Goal: Task Accomplishment & Management: Use online tool/utility

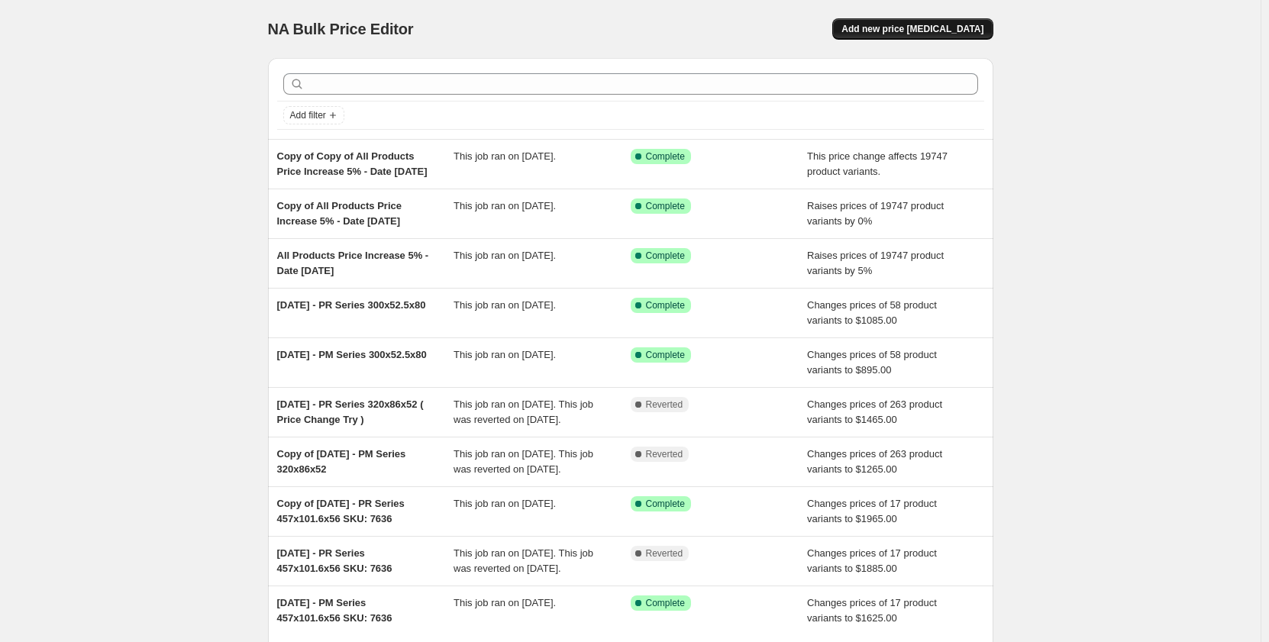
click at [889, 28] on span "Add new price [MEDICAL_DATA]" at bounding box center [912, 29] width 142 height 12
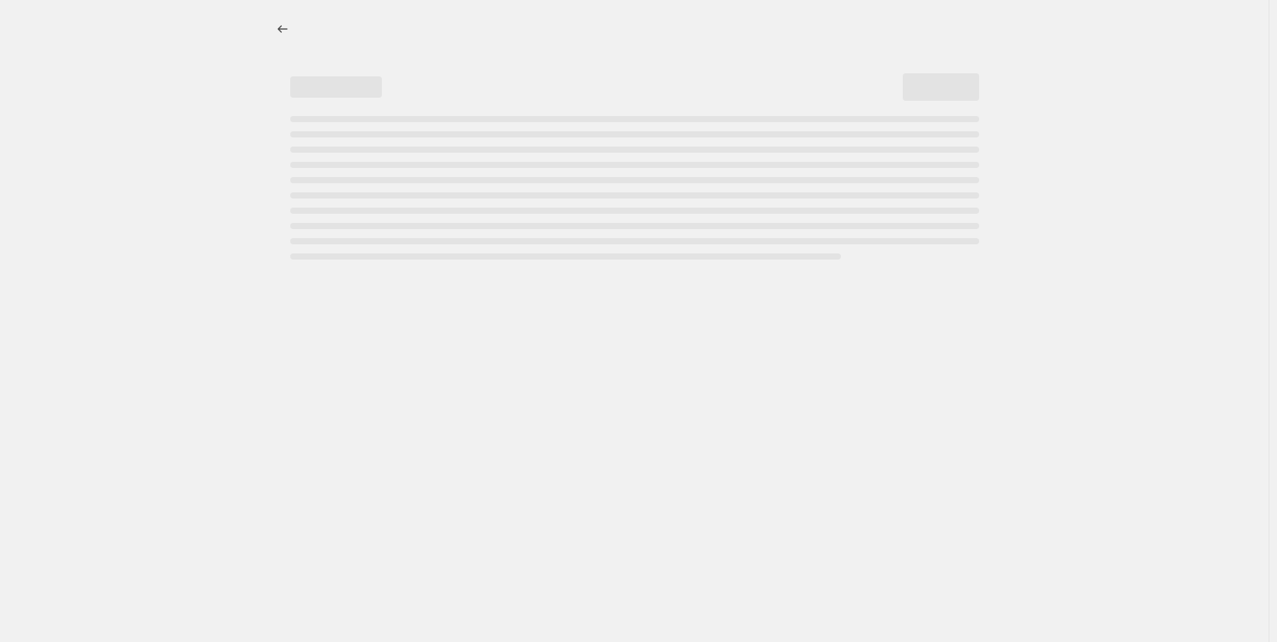
select select "percentage"
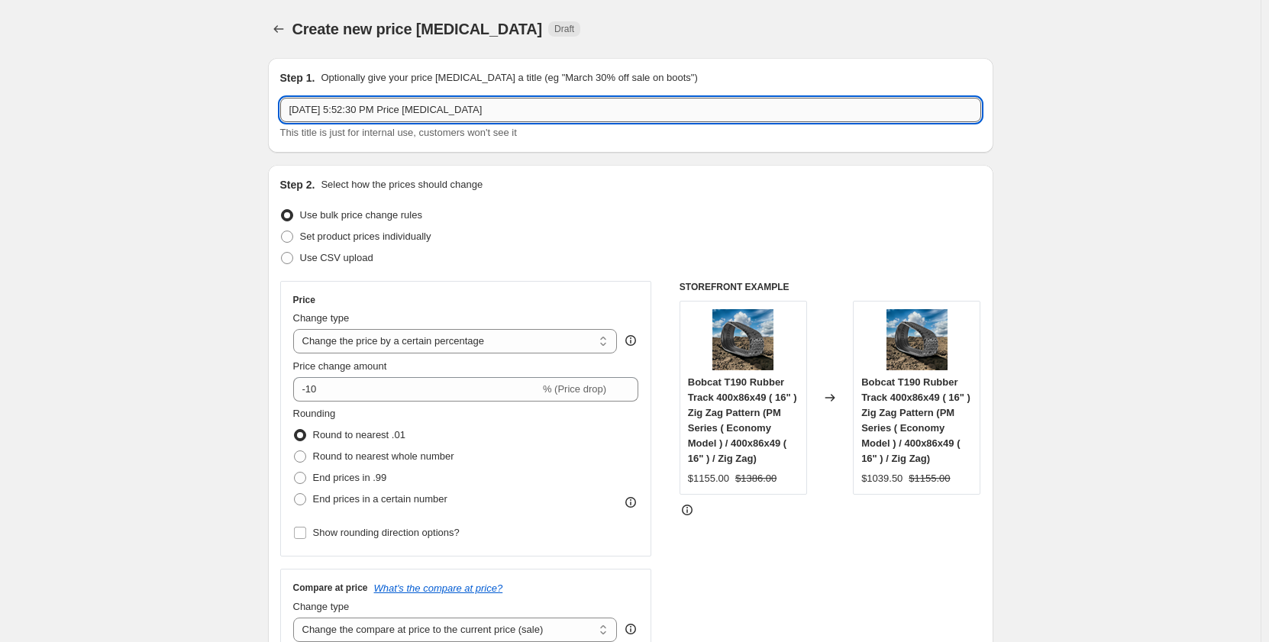
click at [385, 115] on input "[DATE] 5:52:30 PM Price [MEDICAL_DATA]" at bounding box center [630, 110] width 701 height 24
drag, startPoint x: 501, startPoint y: 108, endPoint x: 242, endPoint y: 115, distance: 259.0
type input "Chains for Tracks Correction"
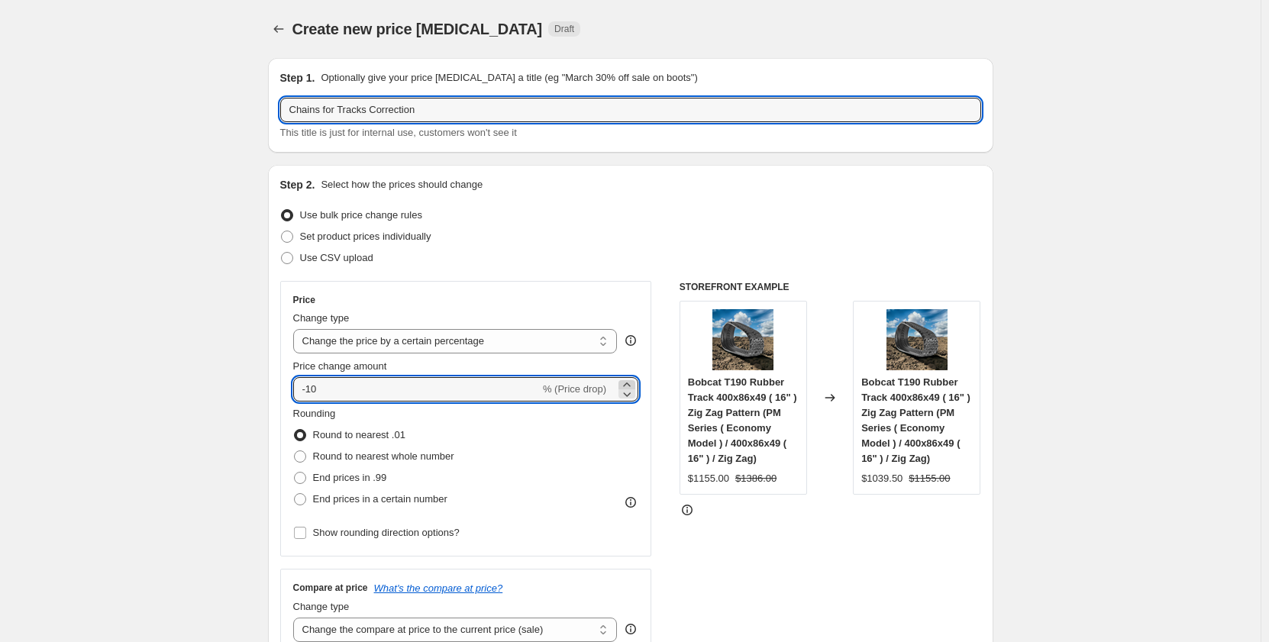
click at [629, 383] on icon at bounding box center [626, 384] width 15 height 15
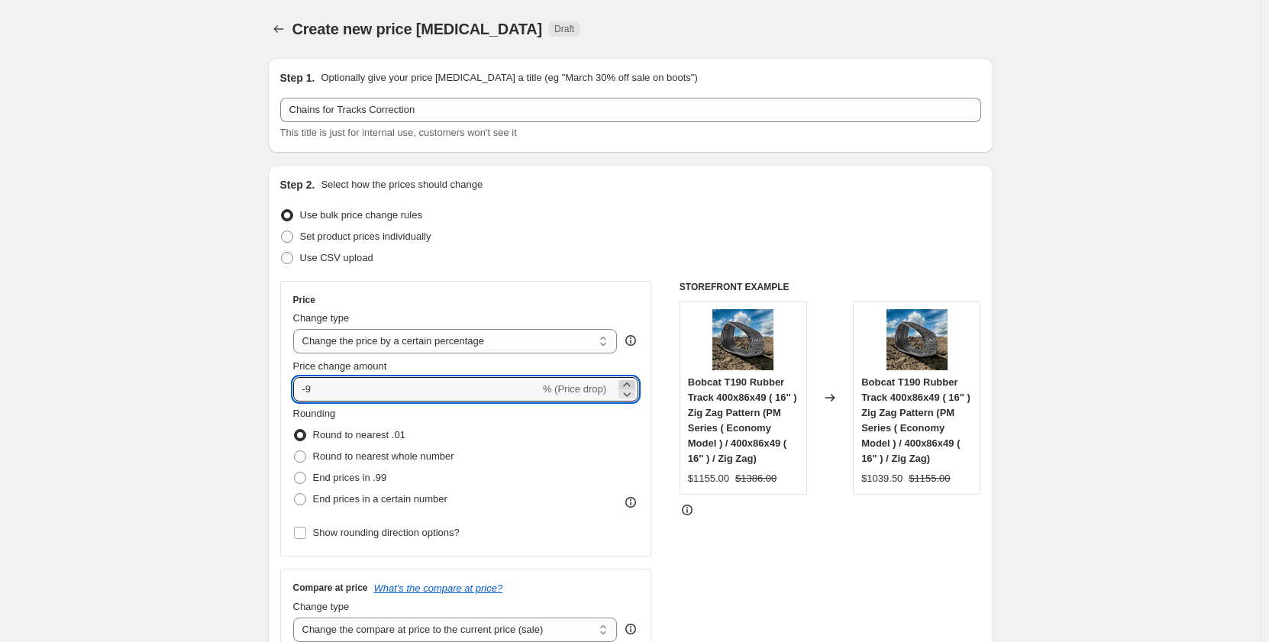
click at [629, 385] on icon at bounding box center [626, 385] width 7 height 4
type input "-5"
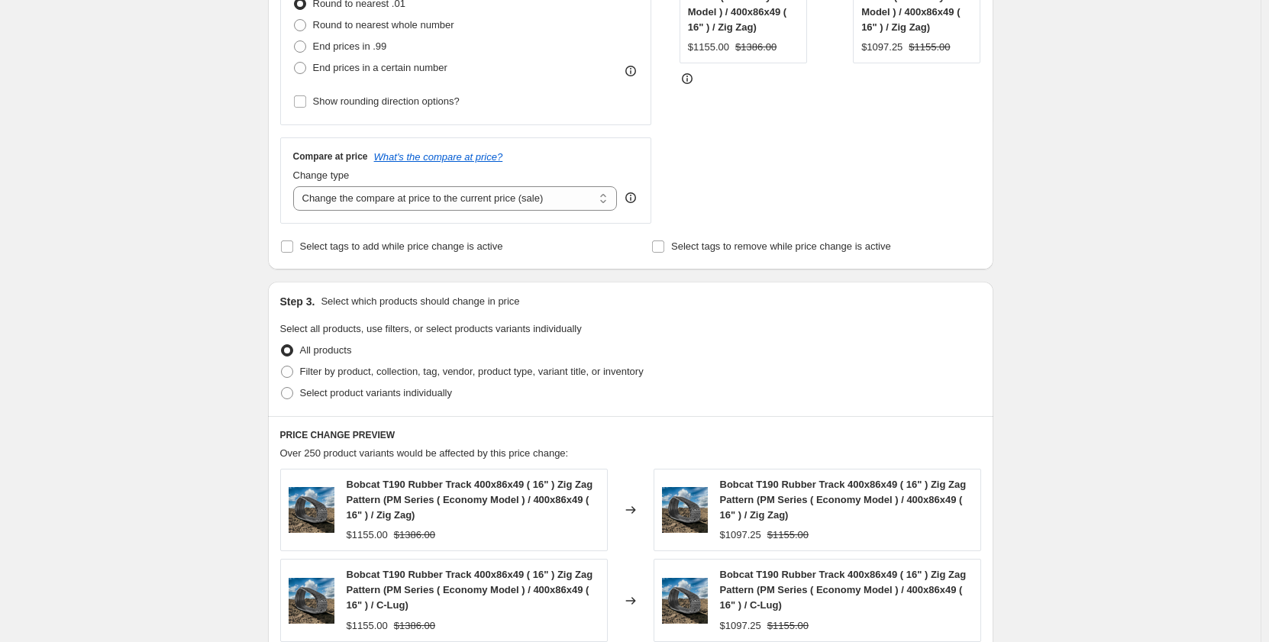
scroll to position [433, 0]
click at [293, 372] on span at bounding box center [287, 370] width 12 height 12
click at [282, 365] on input "Filter by product, collection, tag, vendor, product type, variant title, or inv…" at bounding box center [281, 364] width 1 height 1
radio input "true"
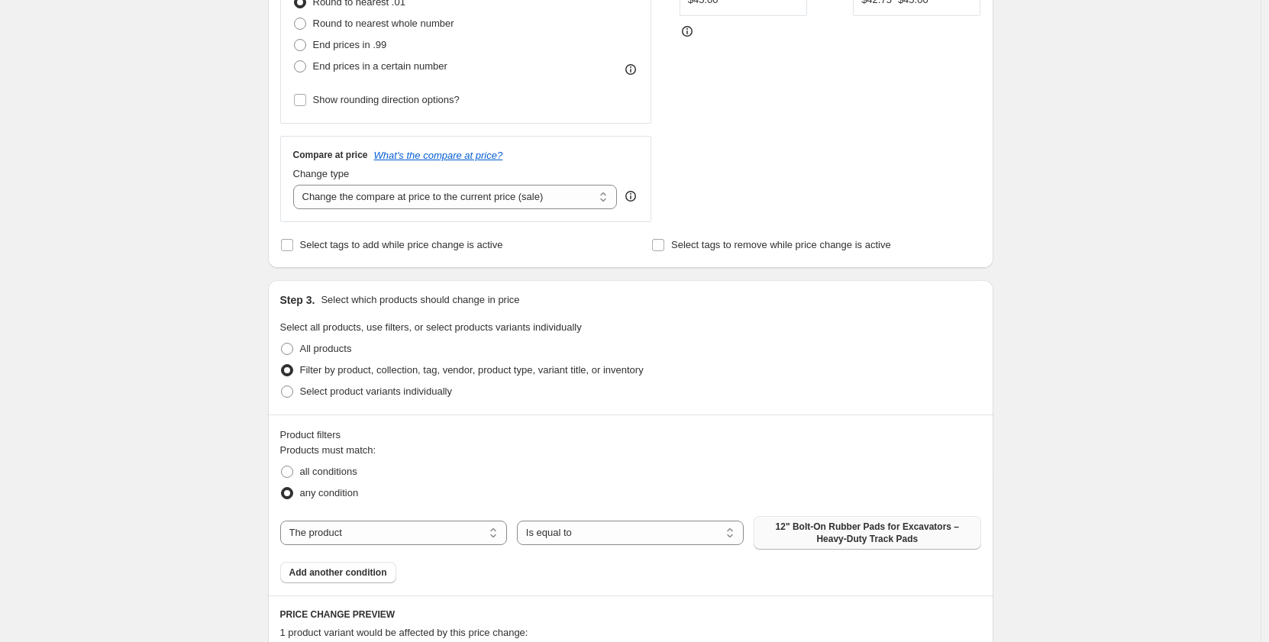
click at [778, 536] on span "12" Bolt-On Rubber Pads for Excavators – Heavy-Duty Track Pads" at bounding box center [867, 533] width 208 height 24
click at [447, 541] on select "The product The product's collection The product's tag The product's vendor The…" at bounding box center [393, 533] width 227 height 24
select select "collection"
click at [816, 542] on span "12" Rubber Pads for Excavators – Heavy Duty Track Pads" at bounding box center [867, 533] width 208 height 24
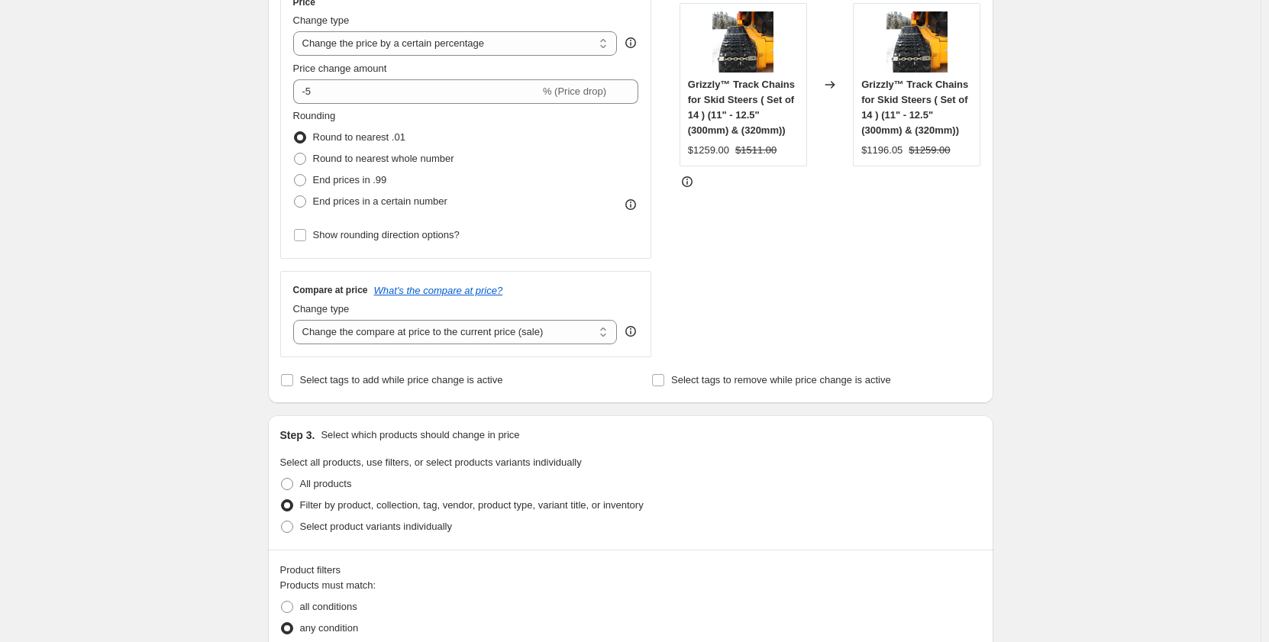
scroll to position [305, 0]
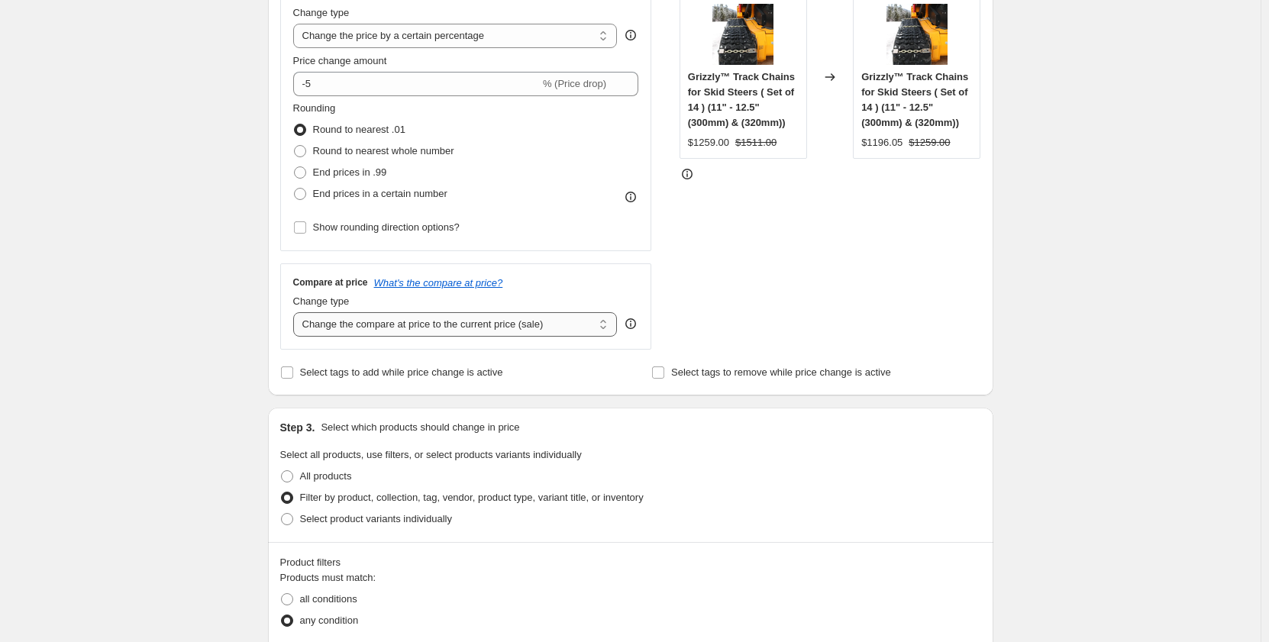
click at [448, 331] on select "Change the compare at price to the current price (sale) Change the compare at p…" at bounding box center [455, 324] width 325 height 24
click at [296, 312] on select "Change the compare at price to the current price (sale) Change the compare at p…" at bounding box center [455, 324] width 325 height 24
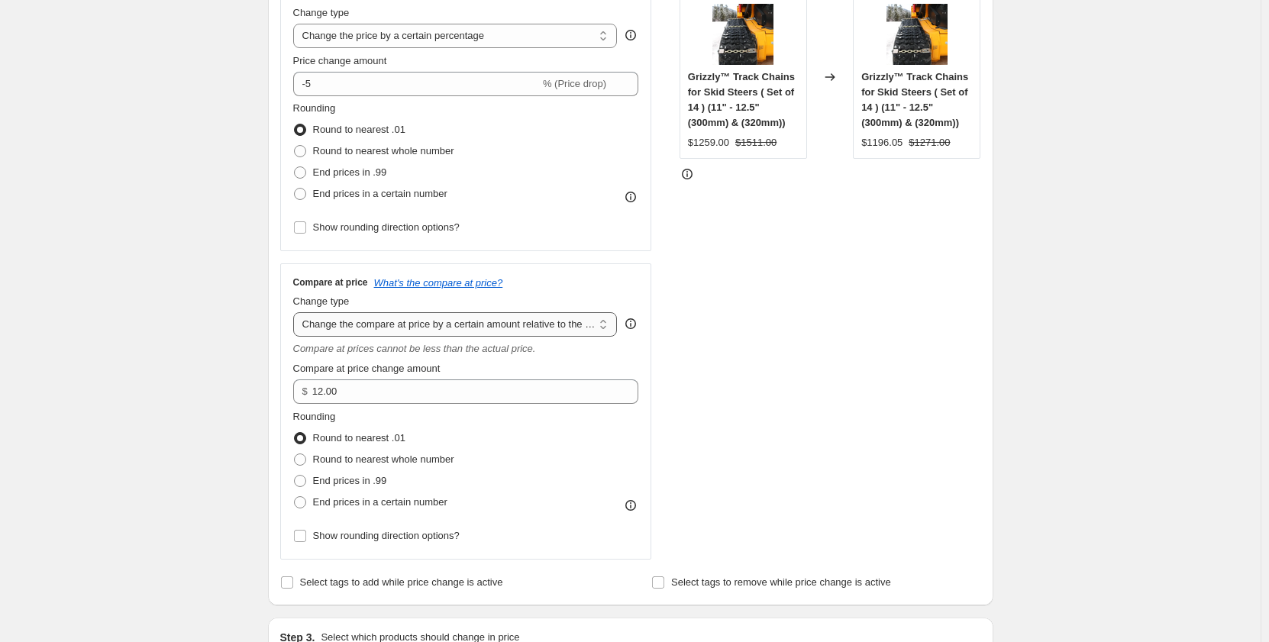
click at [437, 328] on select "Change the compare at price to the current price (sale) Change the compare at p…" at bounding box center [455, 324] width 325 height 24
select select "pp"
click at [296, 312] on select "Change the compare at price to the current price (sale) Change the compare at p…" at bounding box center [455, 324] width 325 height 24
type input "20"
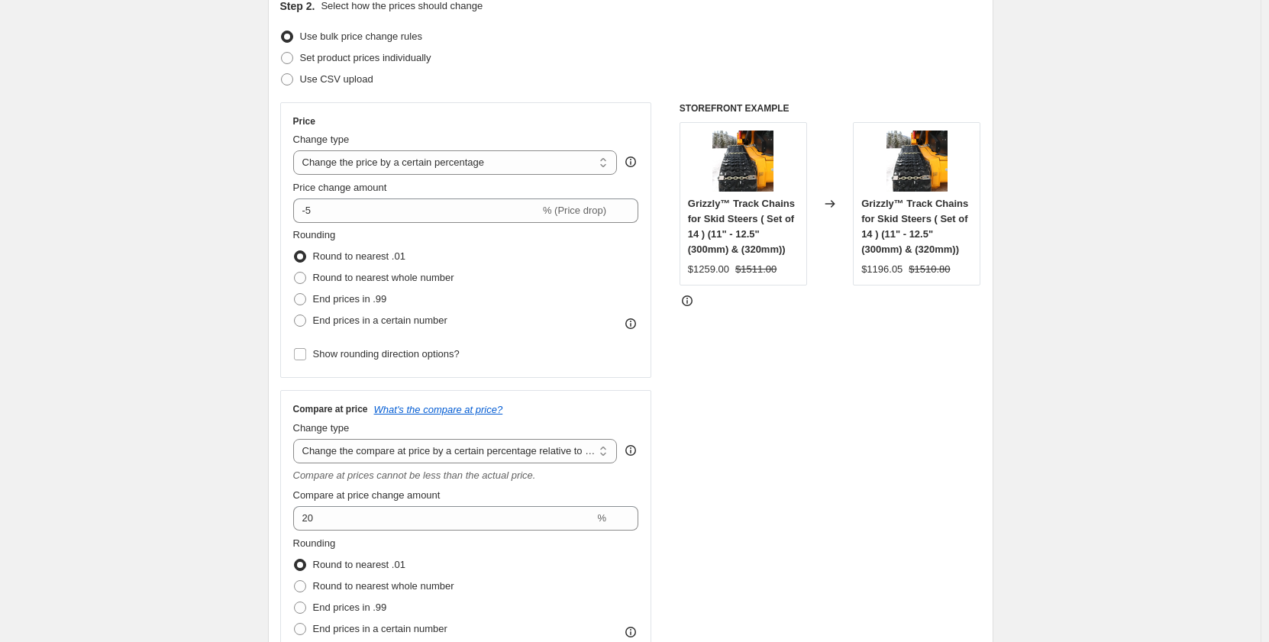
scroll to position [178, 0]
click at [306, 282] on span at bounding box center [300, 279] width 12 height 12
click at [295, 273] on input "Round to nearest whole number" at bounding box center [294, 273] width 1 height 1
radio input "true"
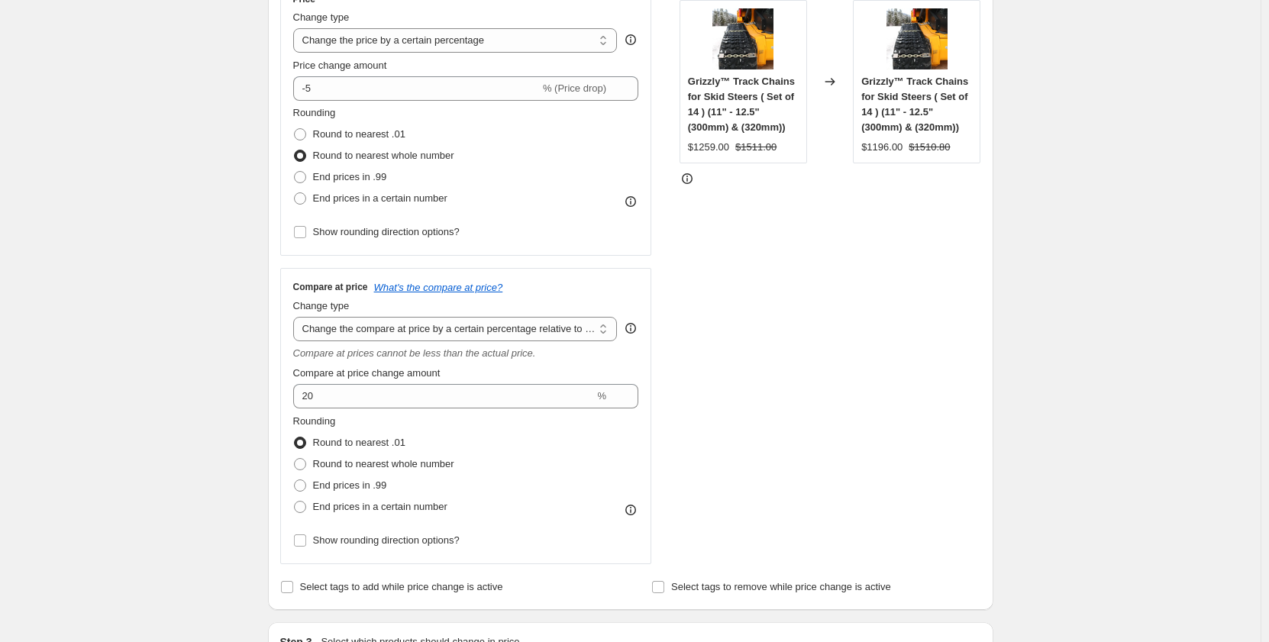
scroll to position [331, 0]
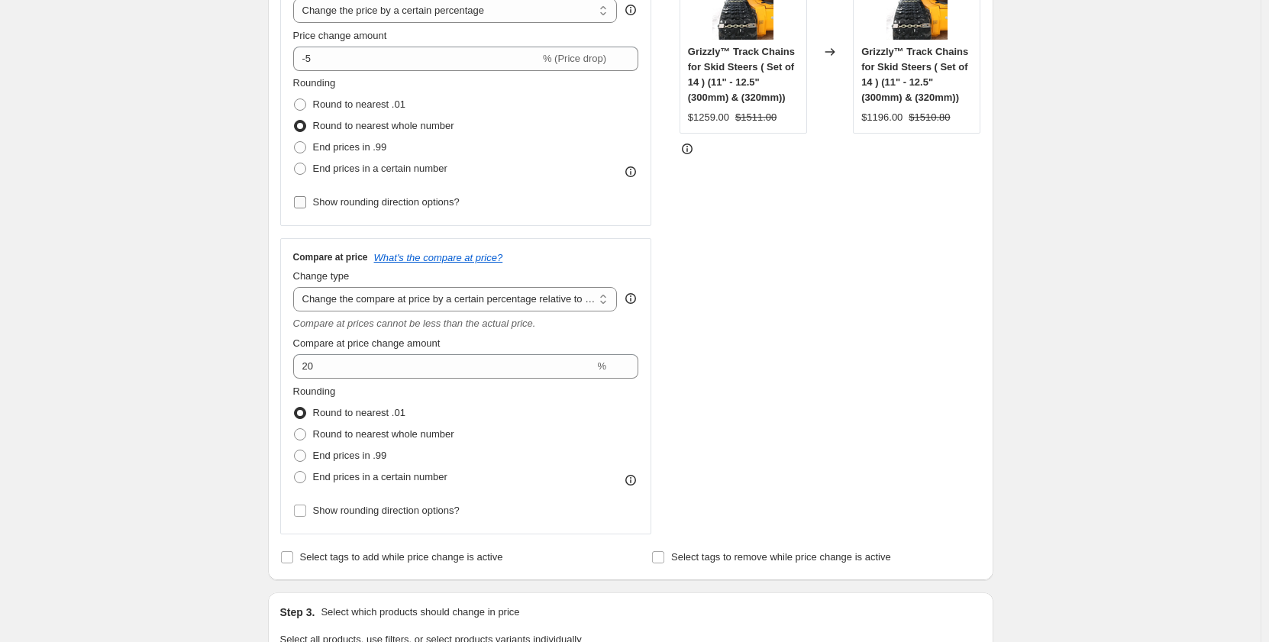
click at [305, 202] on input "Show rounding direction options?" at bounding box center [300, 202] width 12 height 12
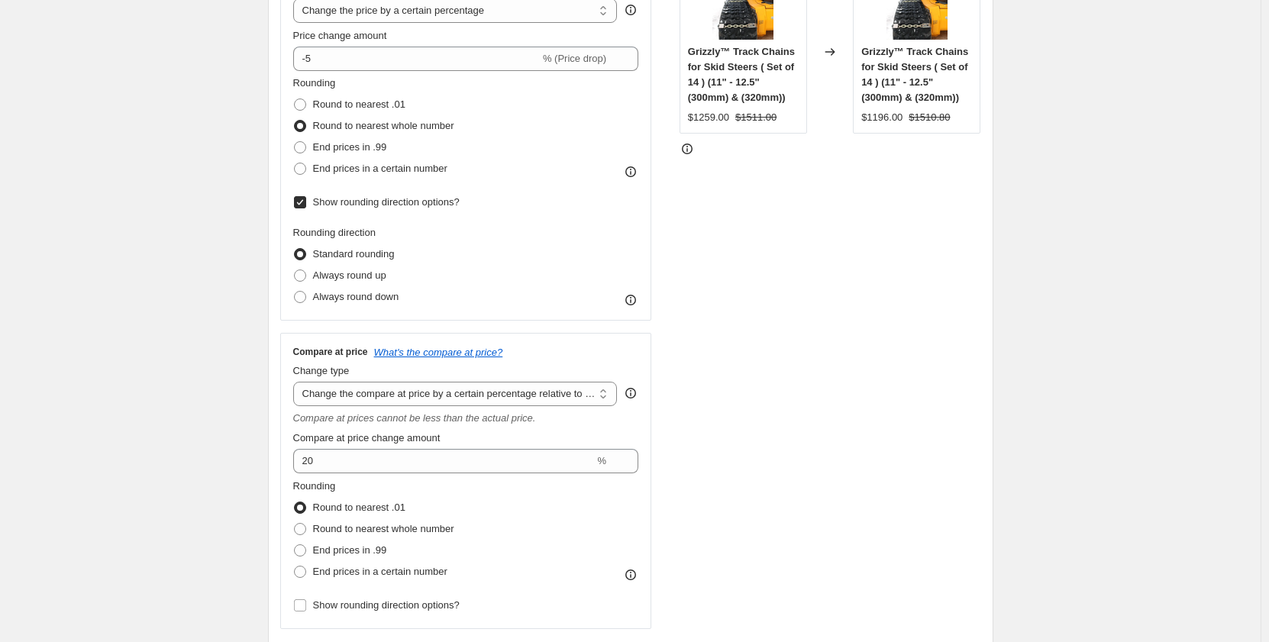
click at [305, 202] on input "Show rounding direction options?" at bounding box center [300, 202] width 12 height 12
checkbox input "false"
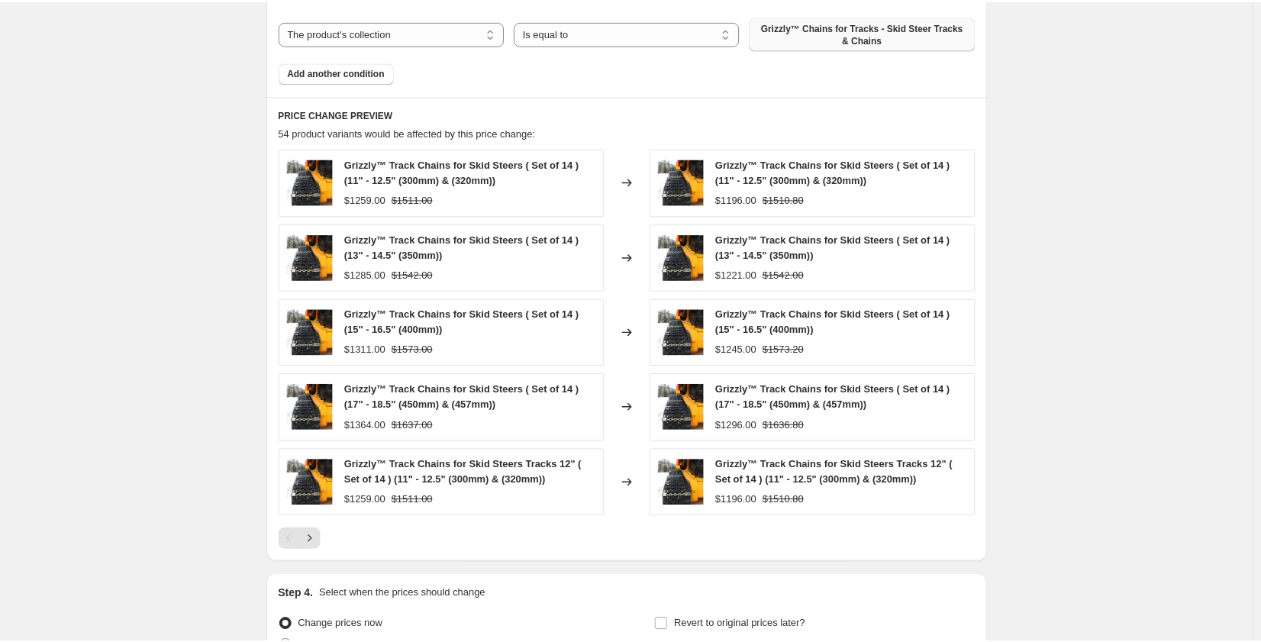
scroll to position [1145, 0]
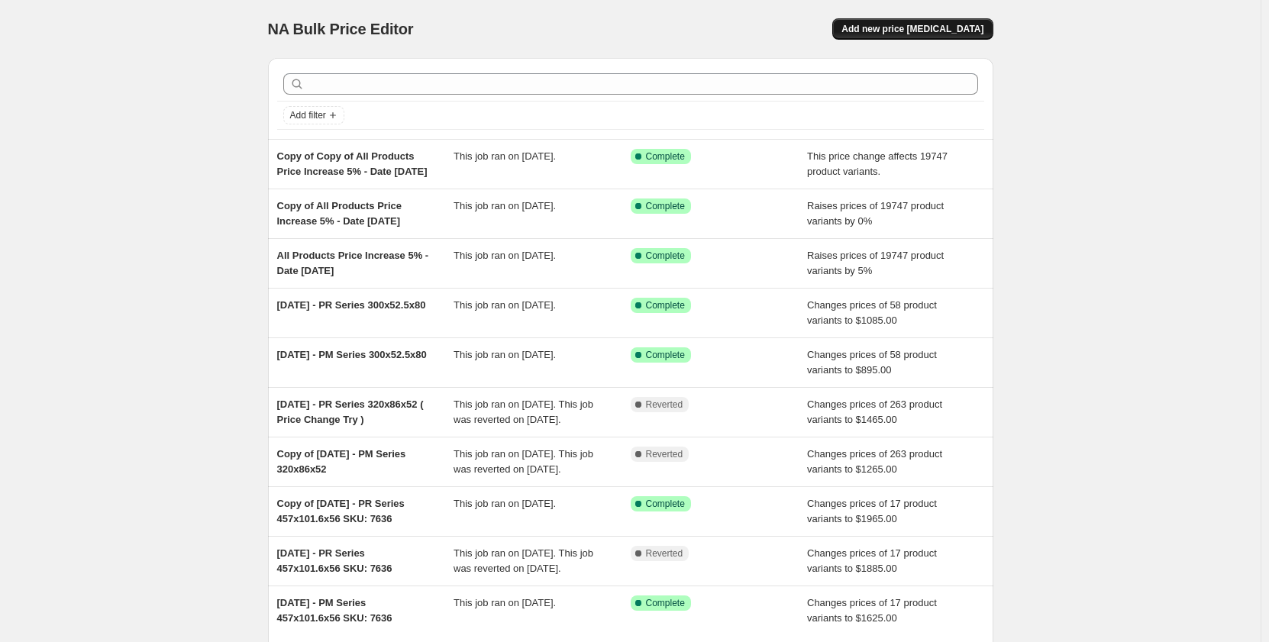
click at [880, 31] on span "Add new price [MEDICAL_DATA]" at bounding box center [912, 29] width 142 height 12
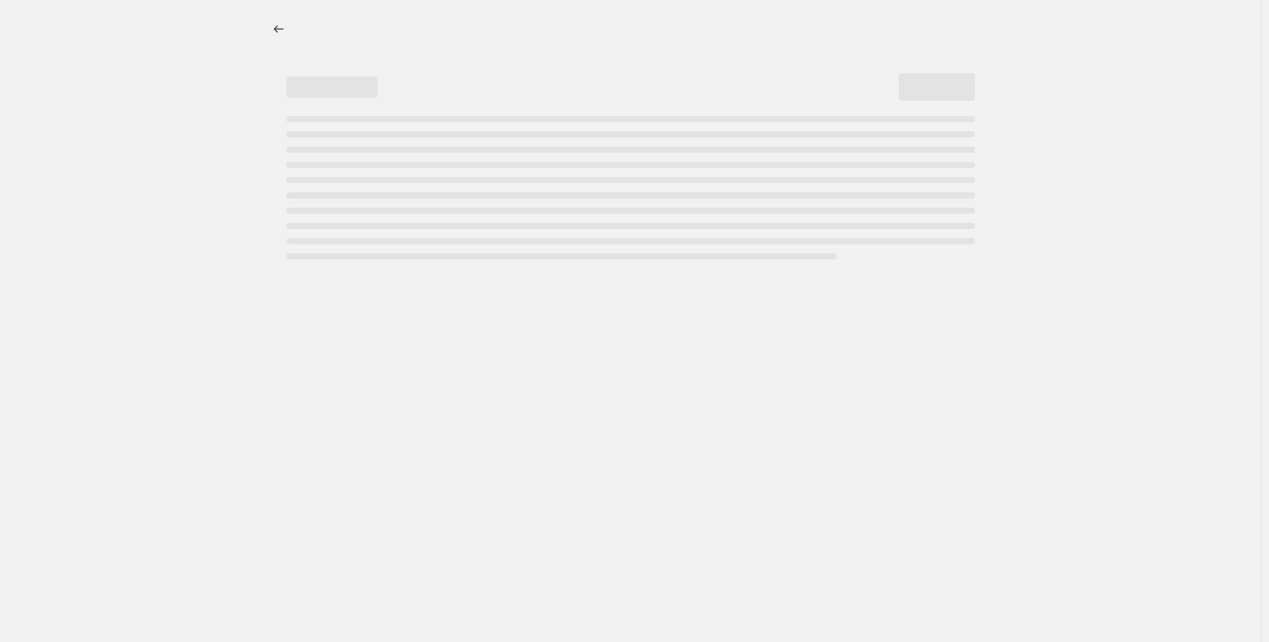
select select "percentage"
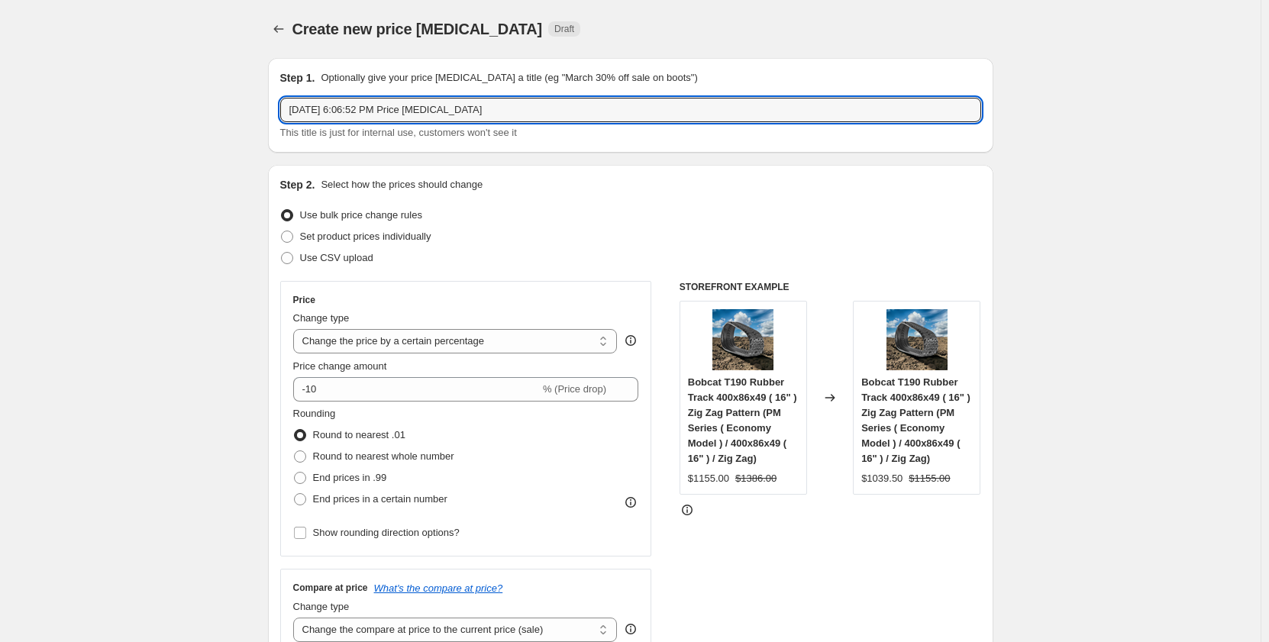
drag, startPoint x: 512, startPoint y: 108, endPoint x: 255, endPoint y: 127, distance: 257.2
type input "Chains for Tracks Correction"
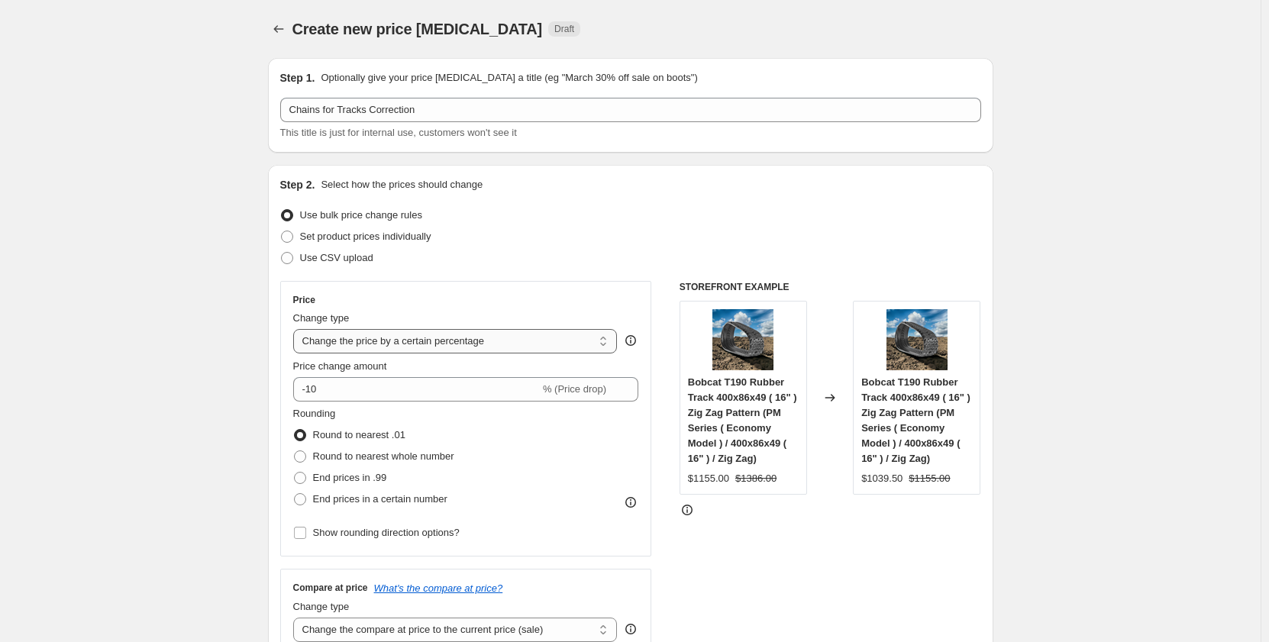
click at [453, 343] on select "Change the price to a certain amount Change the price by a certain amount Chang…" at bounding box center [455, 341] width 325 height 24
select select "no_change"
click at [296, 329] on select "Change the price to a certain amount Change the price by a certain amount Chang…" at bounding box center [455, 341] width 325 height 24
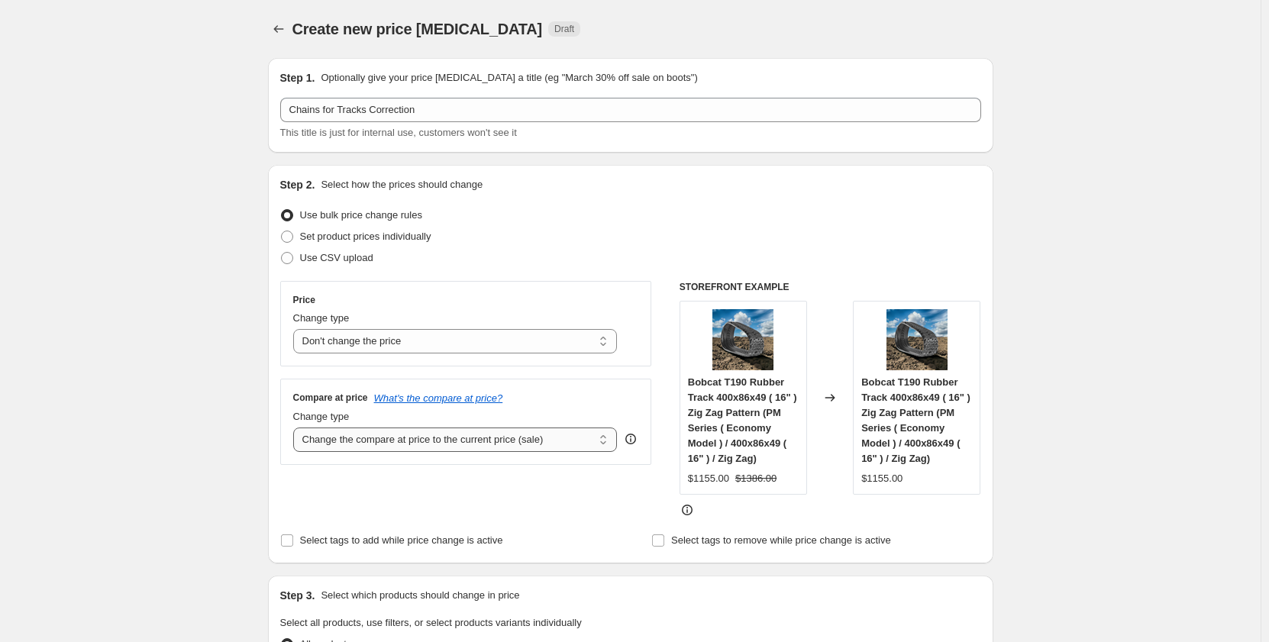
click at [463, 446] on select "Change the compare at price to the current price (sale) Change the compare at p…" at bounding box center [455, 440] width 325 height 24
select select "percentage"
click at [296, 428] on select "Change the compare at price to the current price (sale) Change the compare at p…" at bounding box center [455, 440] width 325 height 24
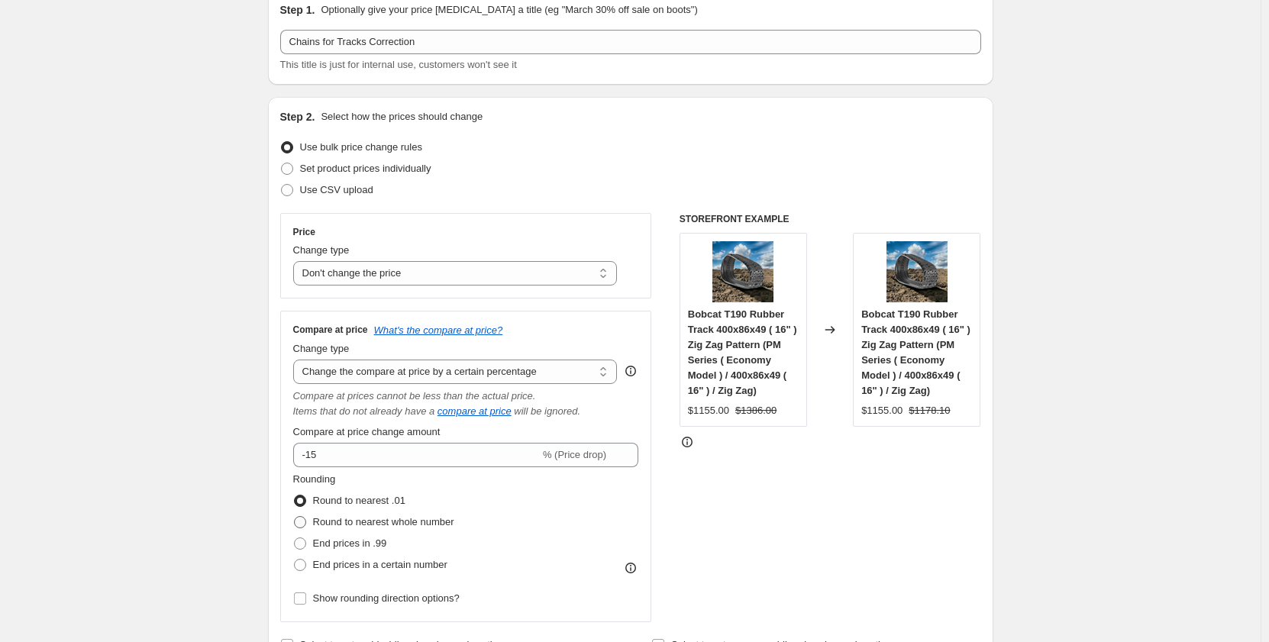
scroll to position [76, 0]
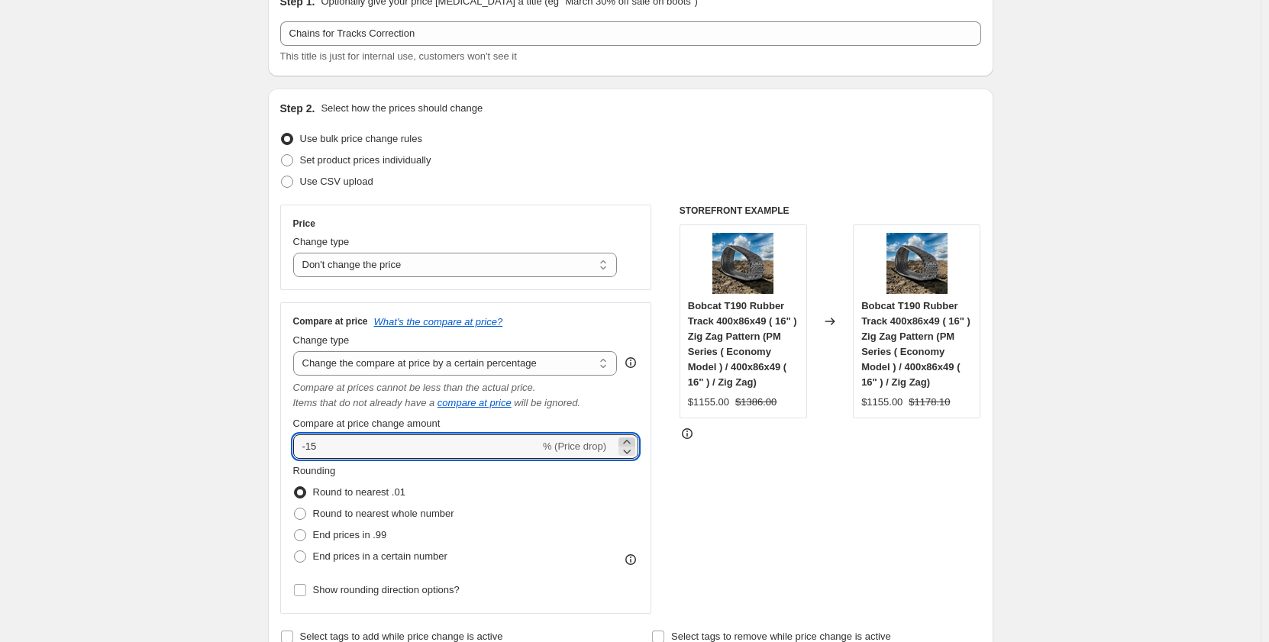
click at [629, 441] on icon at bounding box center [626, 441] width 15 height 15
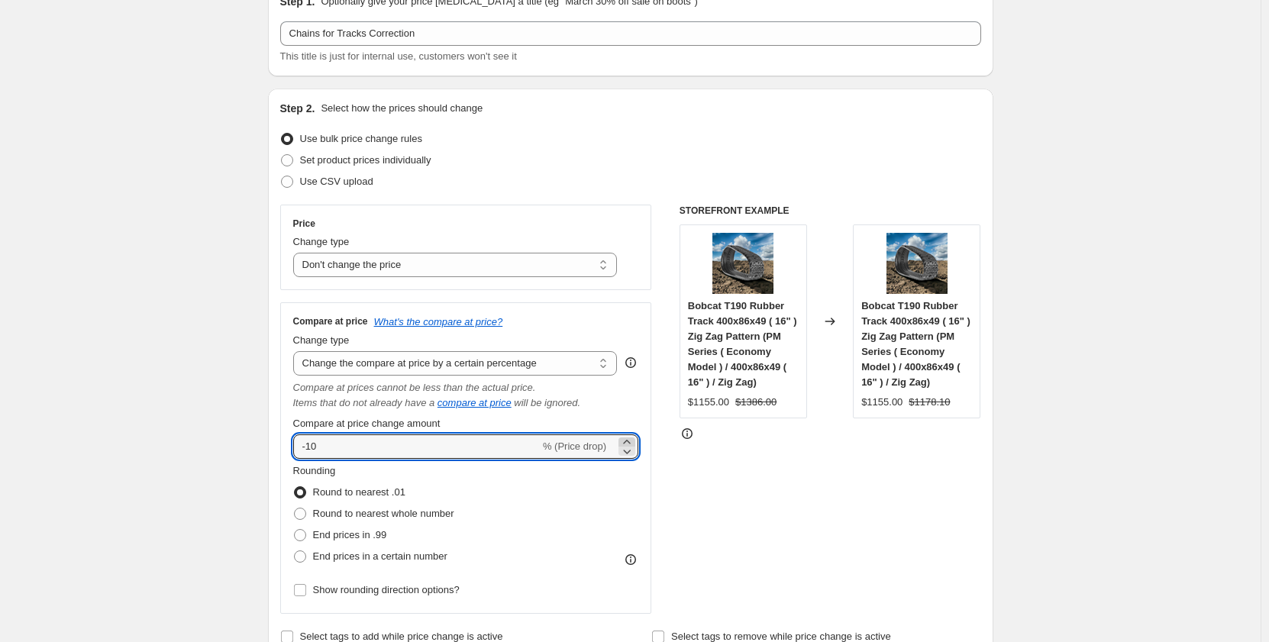
click at [629, 441] on icon at bounding box center [626, 441] width 15 height 15
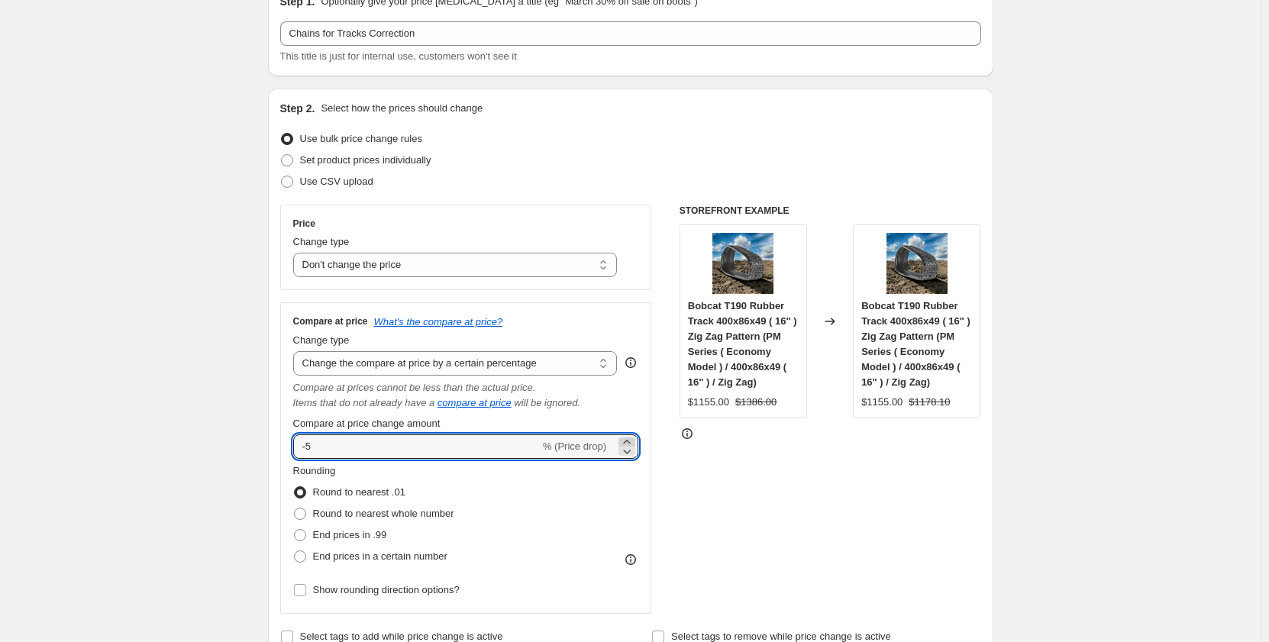
click at [629, 441] on icon at bounding box center [626, 441] width 15 height 15
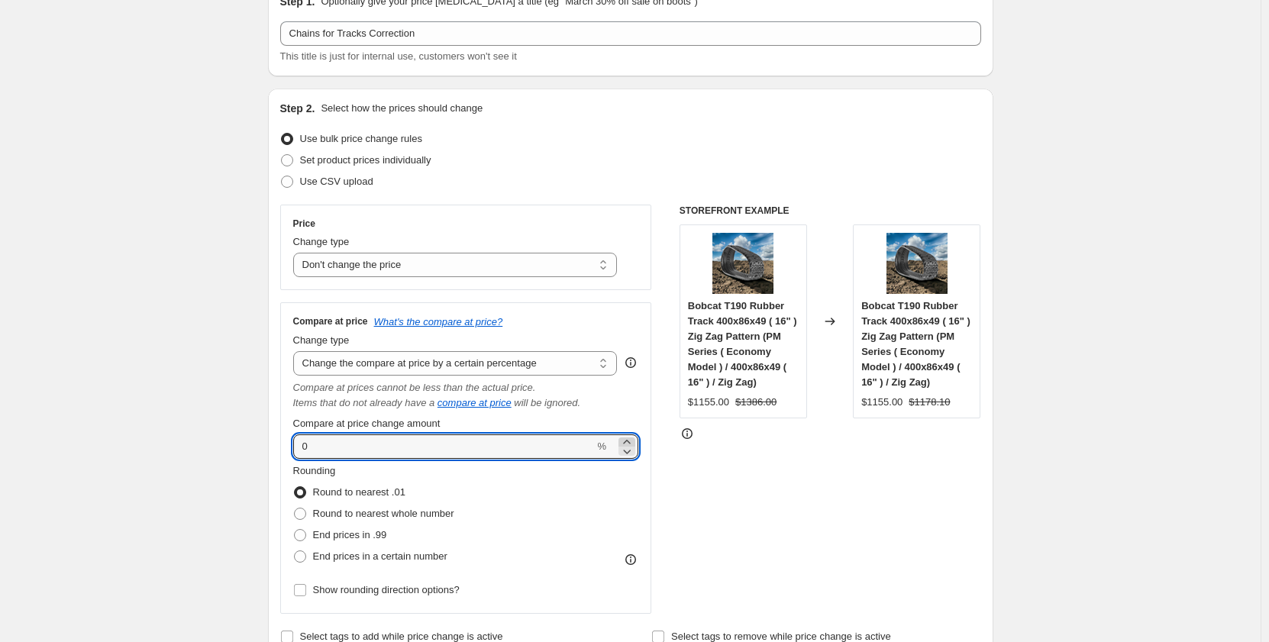
click at [629, 441] on icon at bounding box center [626, 441] width 15 height 15
click at [629, 441] on icon at bounding box center [626, 442] width 7 height 4
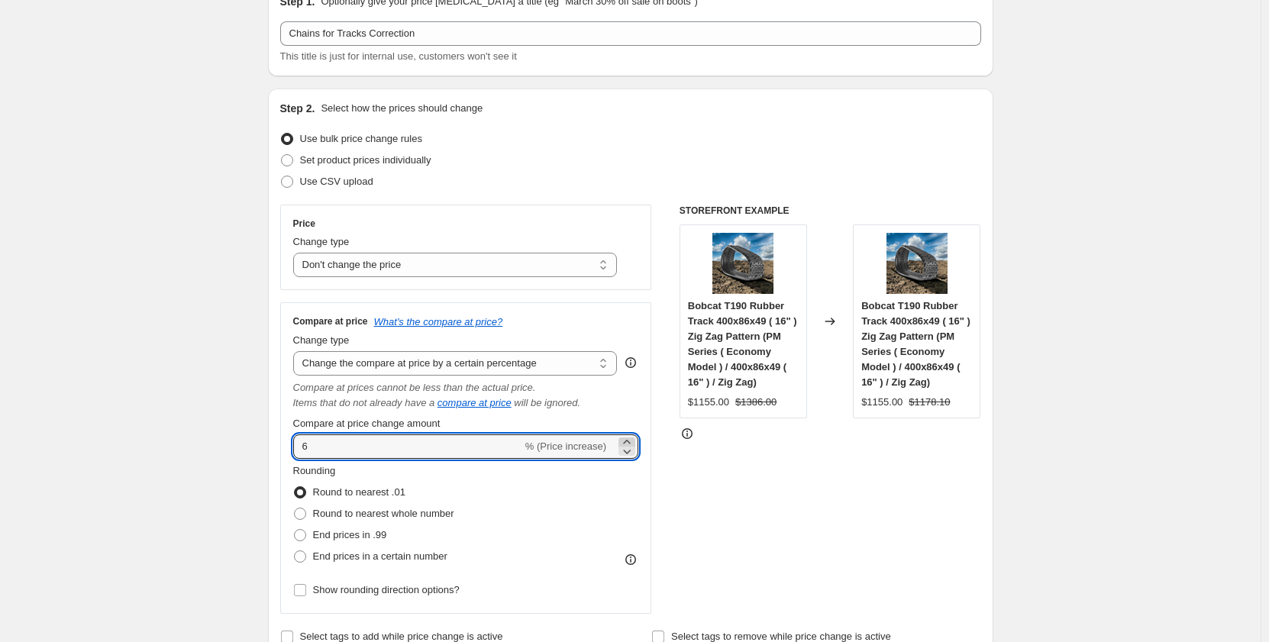
click at [629, 441] on icon at bounding box center [626, 442] width 7 height 4
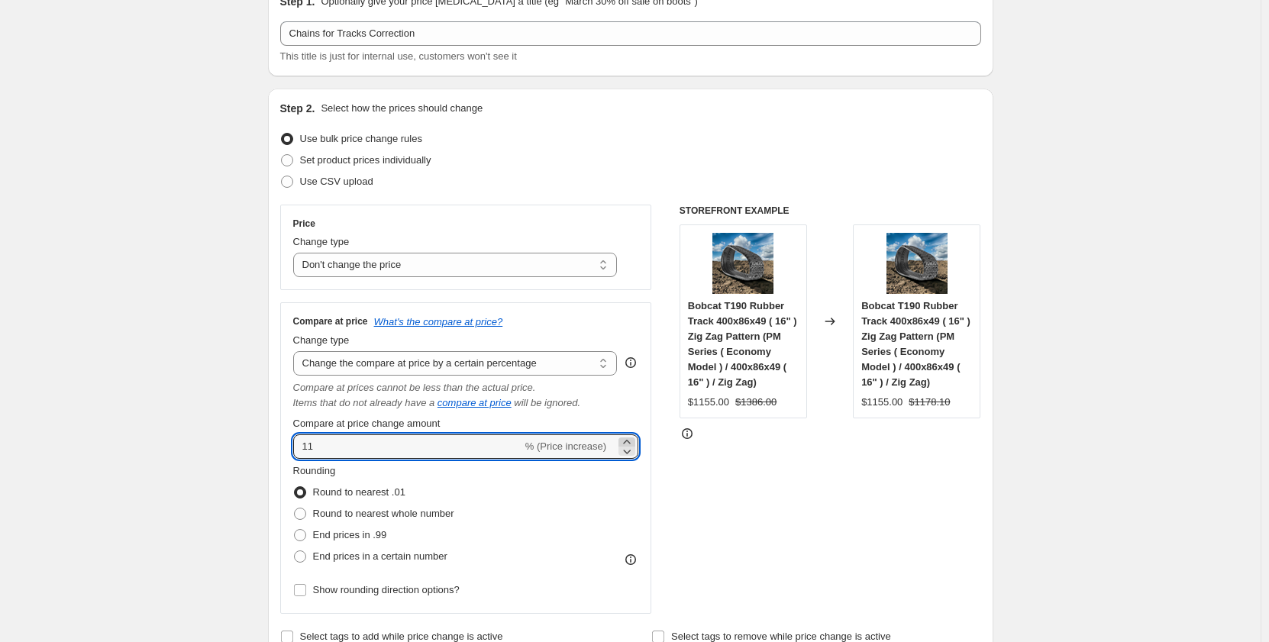
click at [629, 441] on icon at bounding box center [626, 442] width 7 height 4
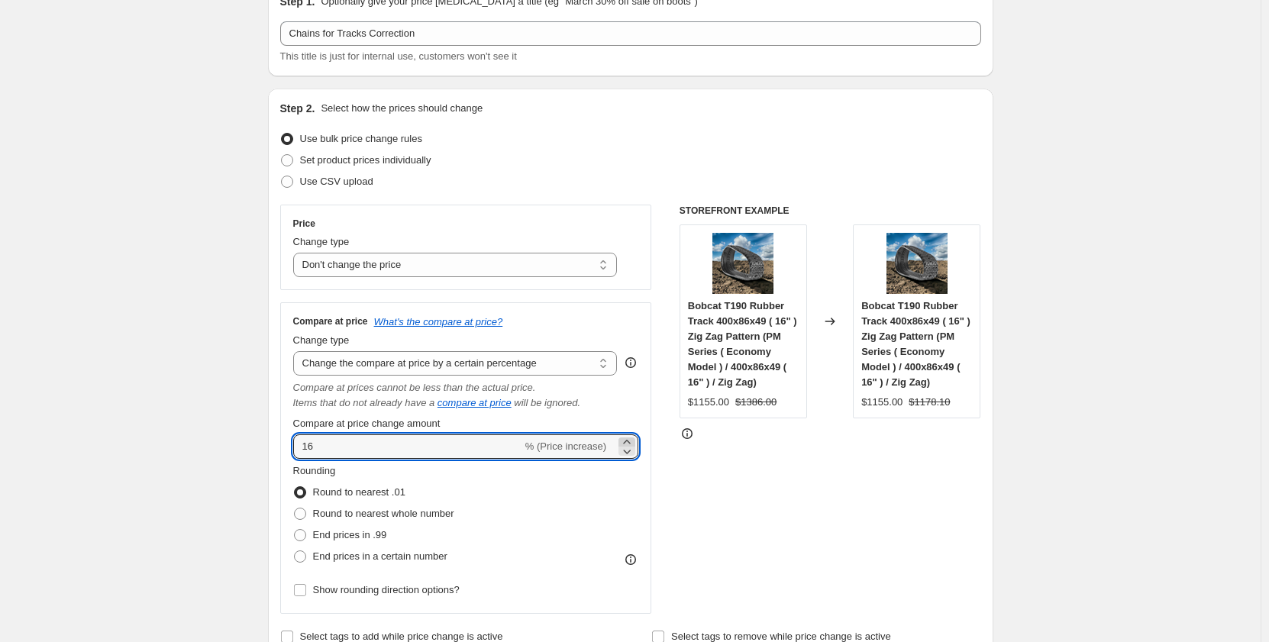
click at [629, 441] on icon at bounding box center [626, 442] width 7 height 4
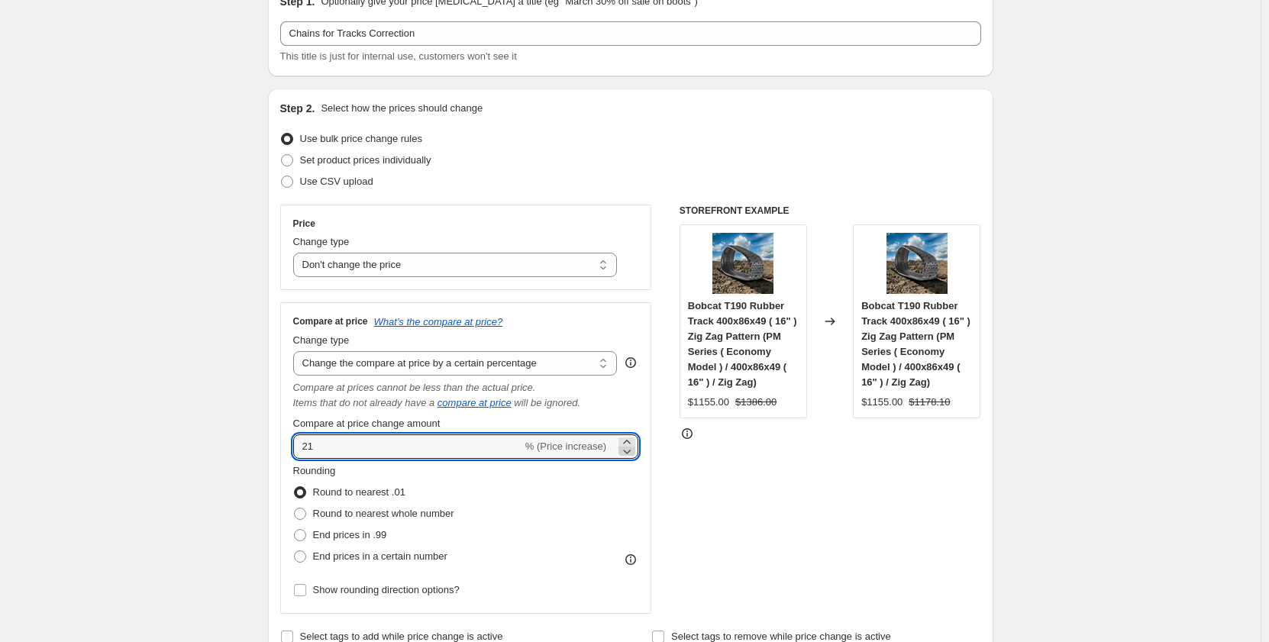
click at [627, 449] on icon at bounding box center [626, 451] width 15 height 15
type input "20"
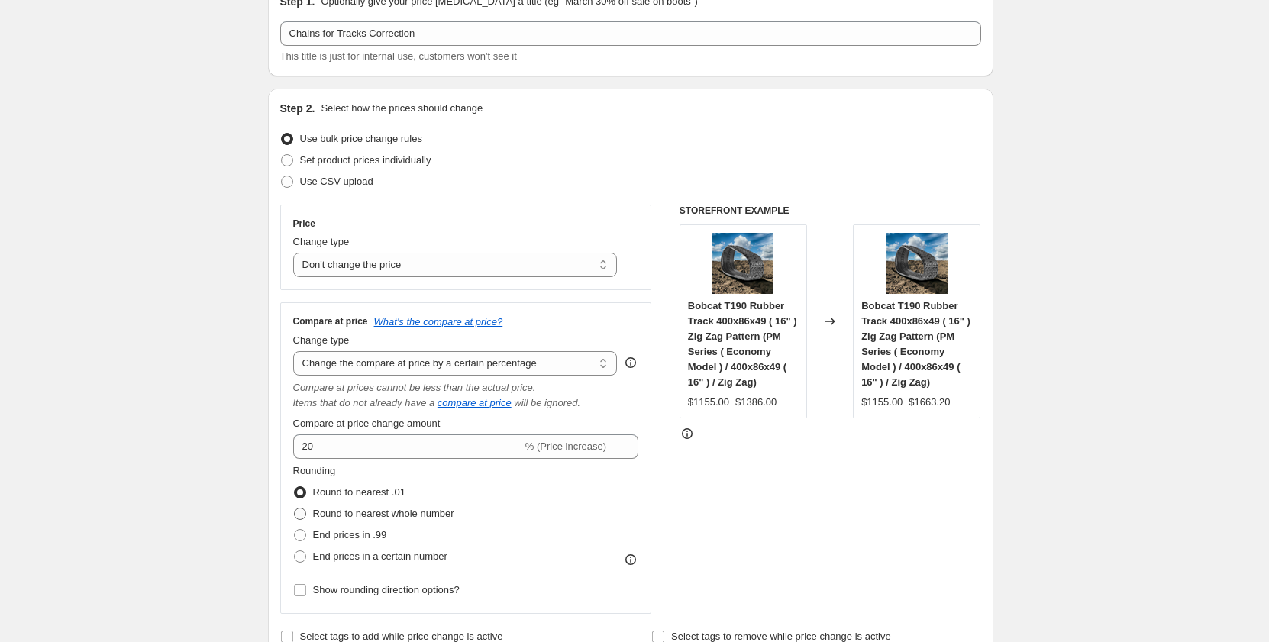
click at [302, 514] on span at bounding box center [300, 514] width 12 height 12
click at [295, 509] on input "Round to nearest whole number" at bounding box center [294, 508] width 1 height 1
radio input "true"
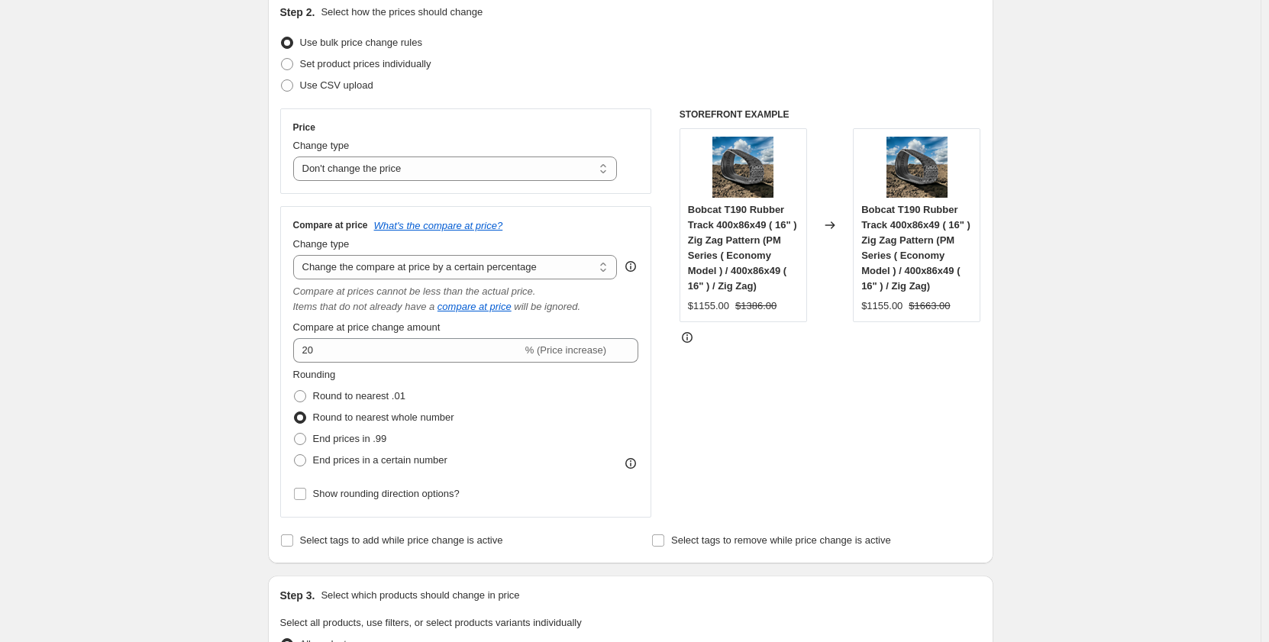
scroll to position [204, 0]
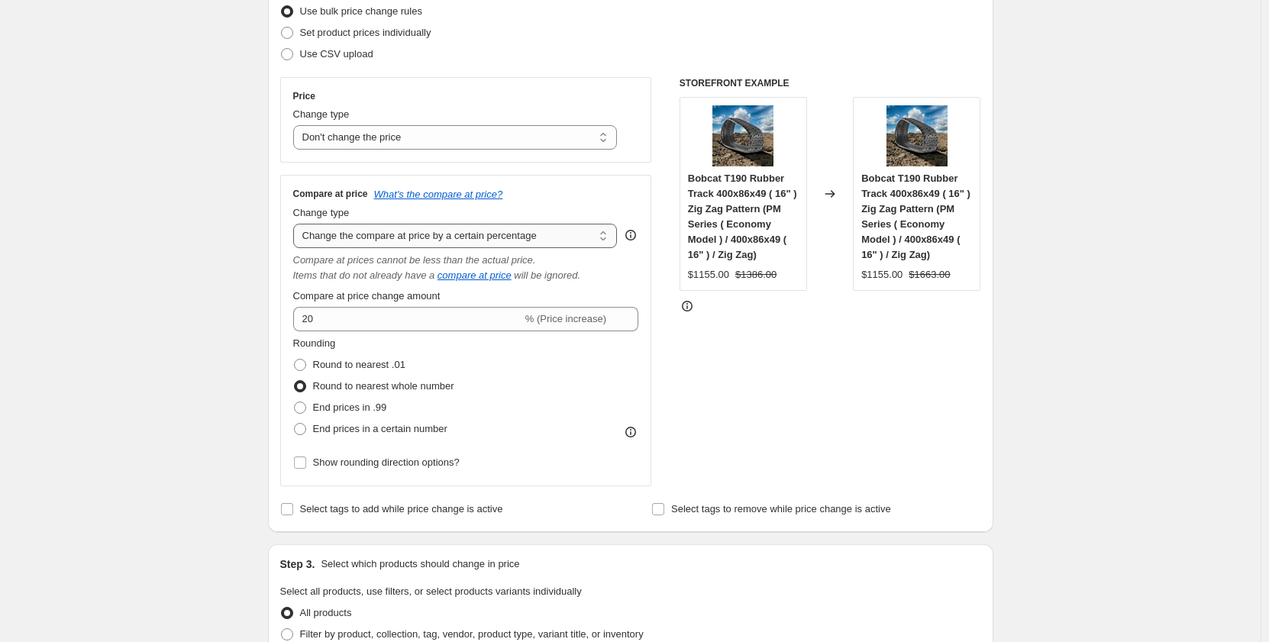
click at [455, 244] on select "Change the compare at price to the current price (sale) Change the compare at p…" at bounding box center [455, 236] width 325 height 24
select select "pp"
click at [296, 224] on select "Change the compare at price to the current price (sale) Change the compare at p…" at bounding box center [455, 236] width 325 height 24
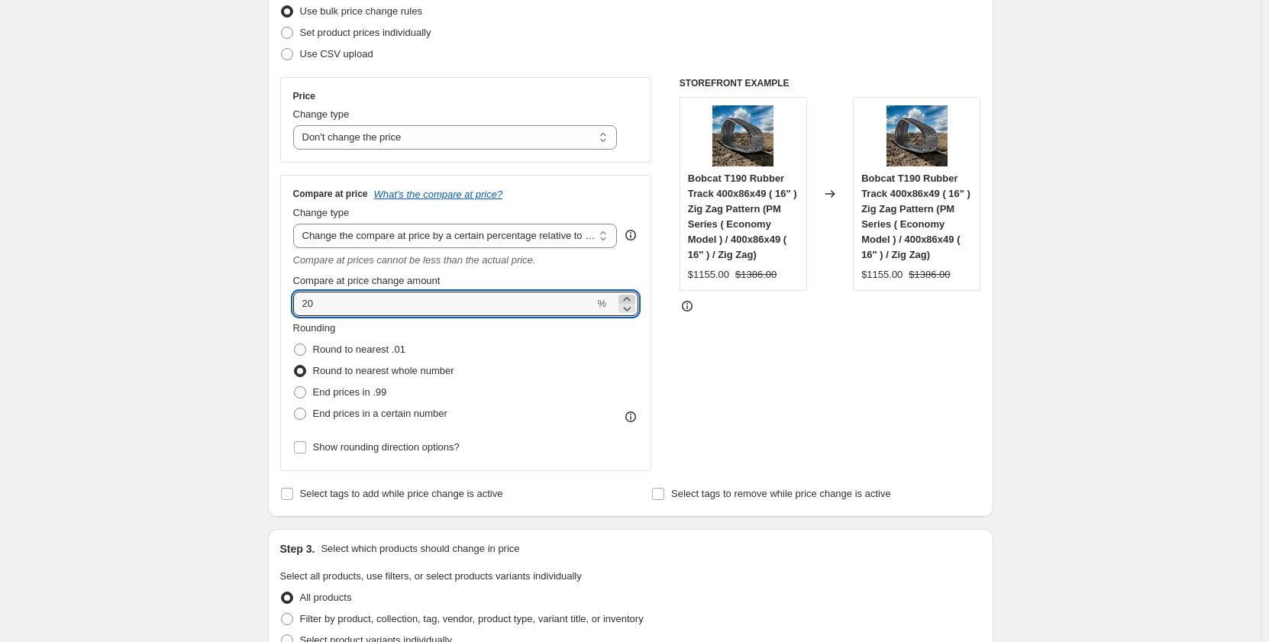
click at [628, 297] on icon at bounding box center [626, 299] width 15 height 15
click at [631, 305] on icon at bounding box center [626, 308] width 15 height 15
type input "20"
click at [585, 355] on div "Rounding Round to nearest .01 Round to nearest whole number End prices in .99 E…" at bounding box center [466, 373] width 346 height 104
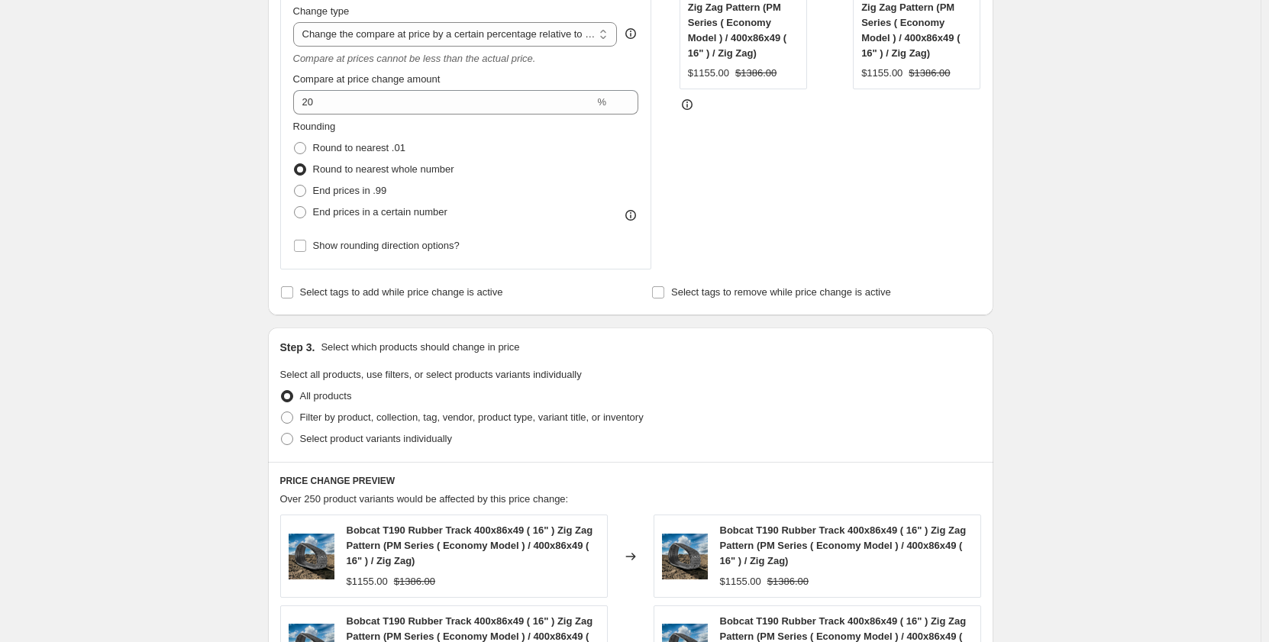
scroll to position [407, 0]
click at [293, 418] on span at bounding box center [287, 416] width 12 height 12
click at [282, 411] on input "Filter by product, collection, tag, vendor, product type, variant title, or inv…" at bounding box center [281, 410] width 1 height 1
radio input "true"
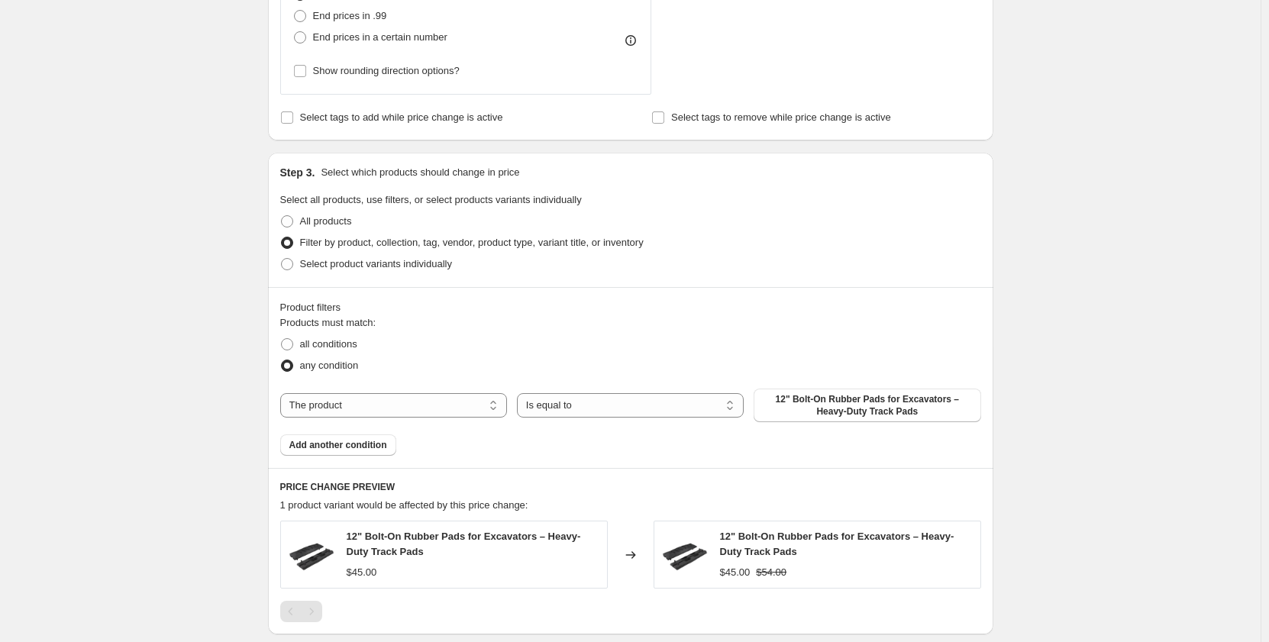
scroll to position [611, 0]
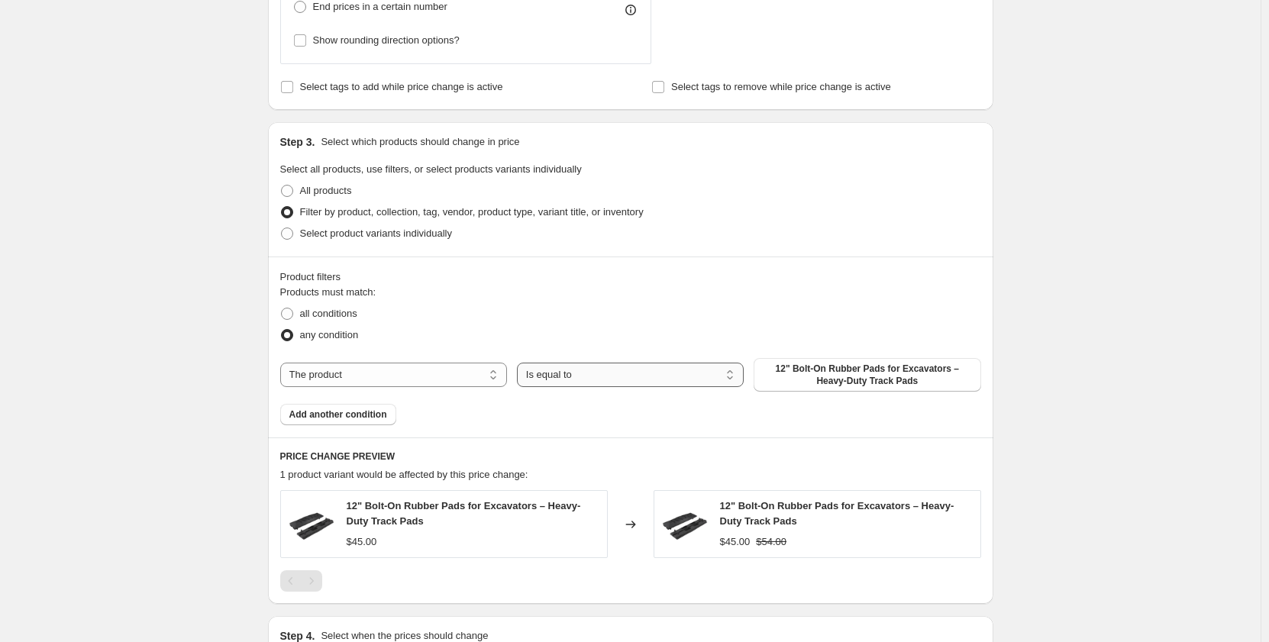
click at [555, 373] on select "Is equal to Is not equal to" at bounding box center [630, 375] width 227 height 24
click at [480, 374] on select "The product The product's collection The product's tag The product's vendor The…" at bounding box center [393, 375] width 227 height 24
select select "collection"
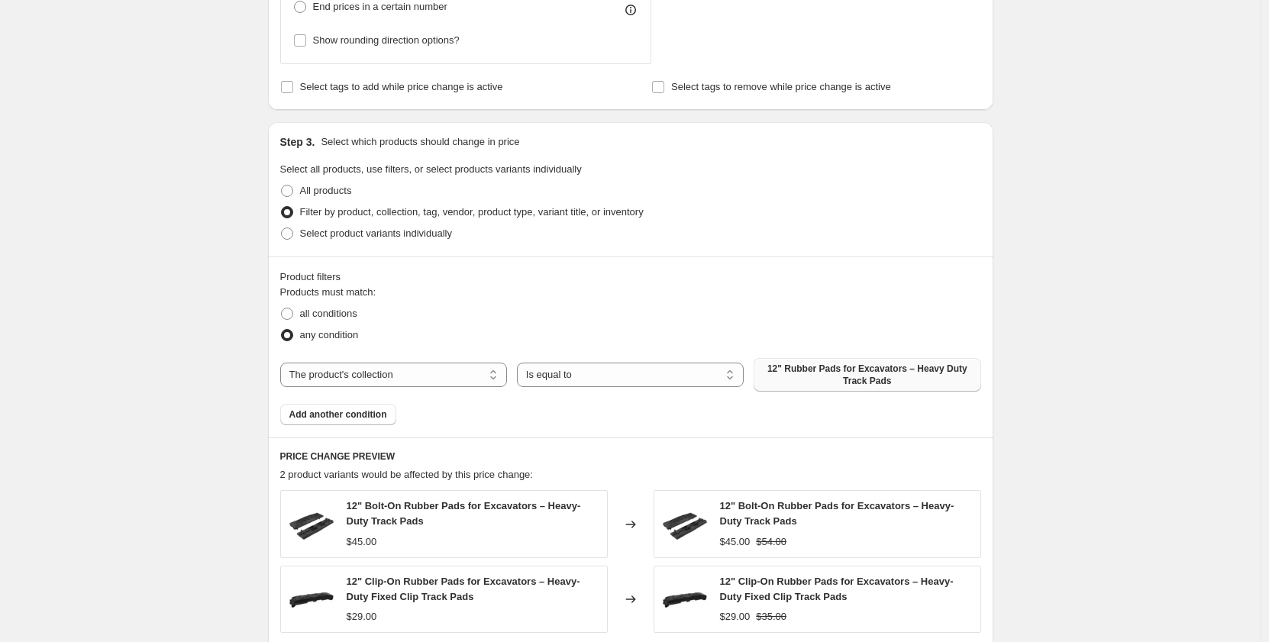
click at [779, 377] on span "12" Rubber Pads for Excavators – Heavy Duty Track Pads" at bounding box center [867, 375] width 208 height 24
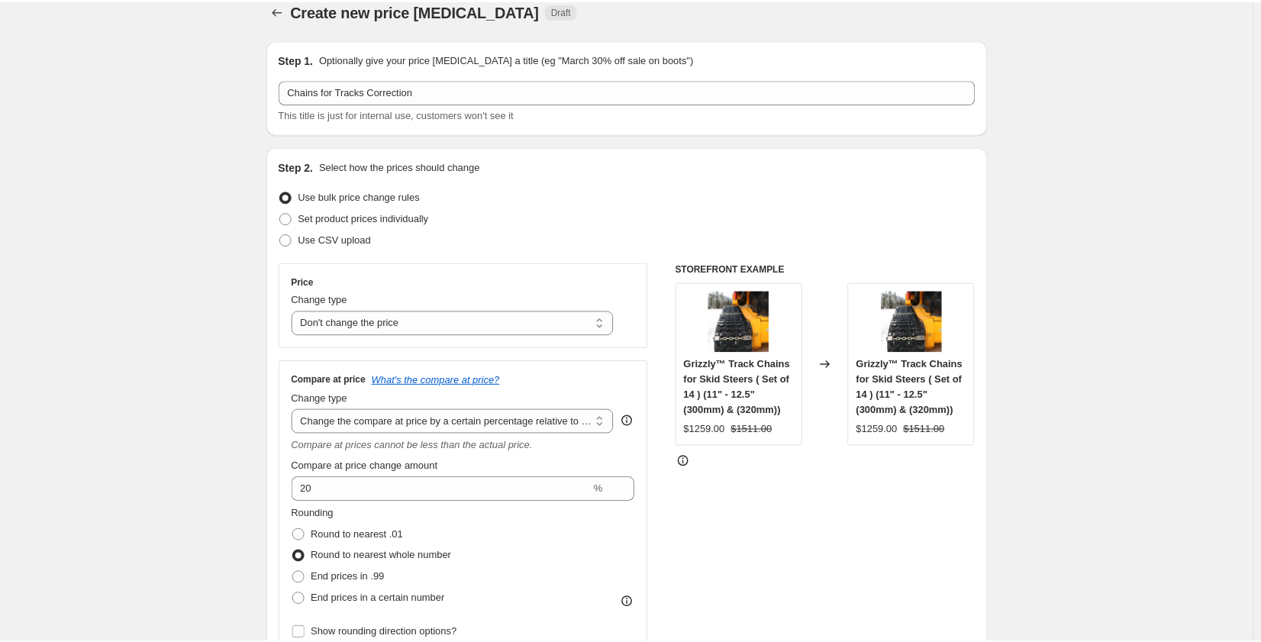
scroll to position [0, 0]
